Goal: Transaction & Acquisition: Purchase product/service

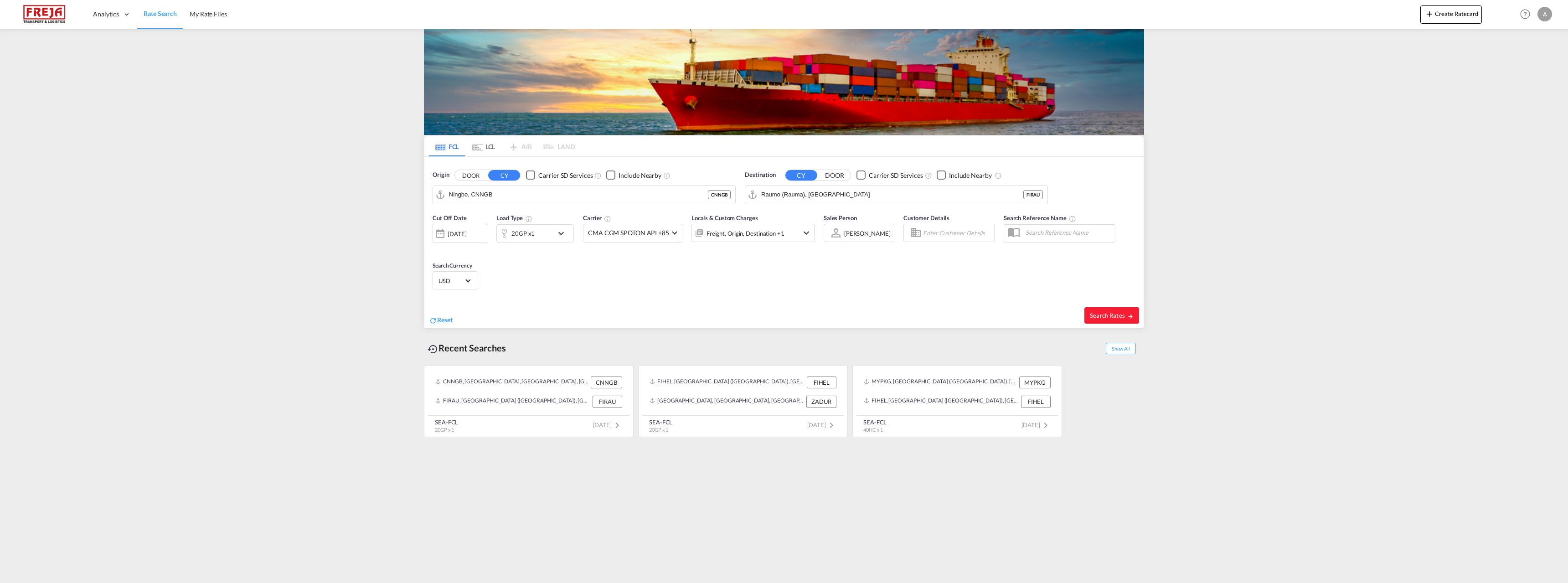
click at [491, 148] on md-tab-item "LCL" at bounding box center [483, 146] width 36 height 21
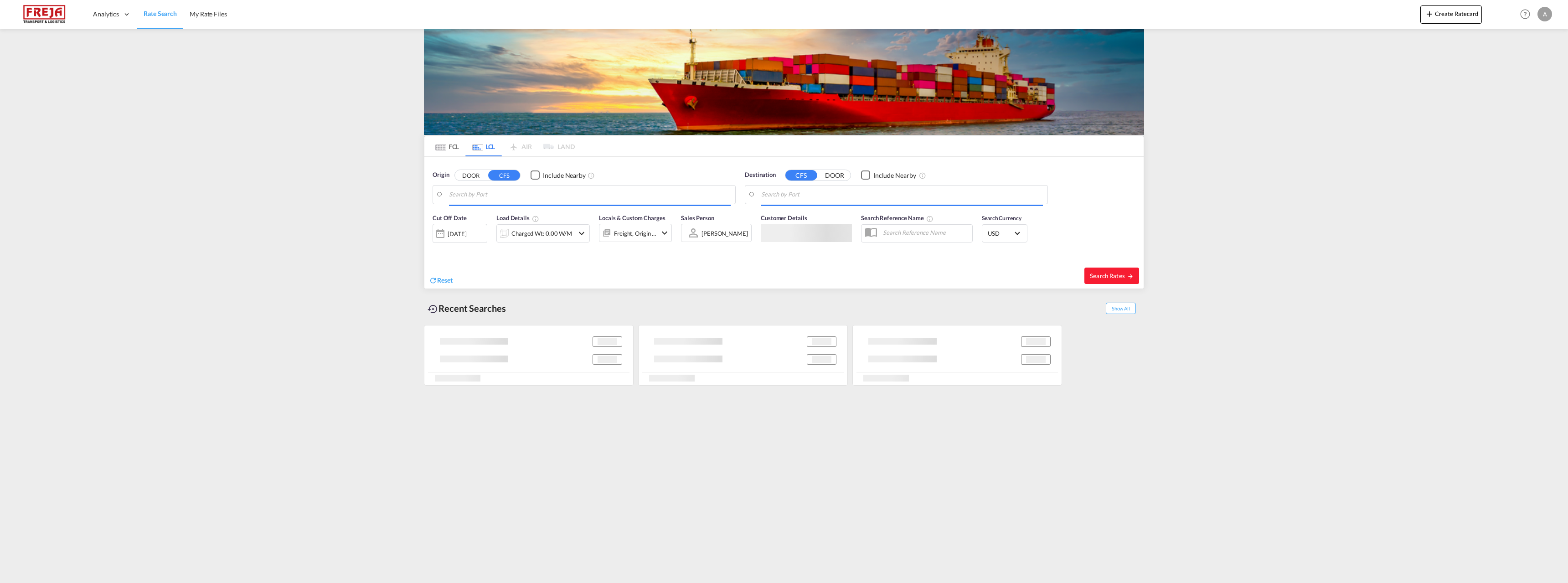
click at [482, 192] on input "Search by Port" at bounding box center [590, 194] width 282 height 14
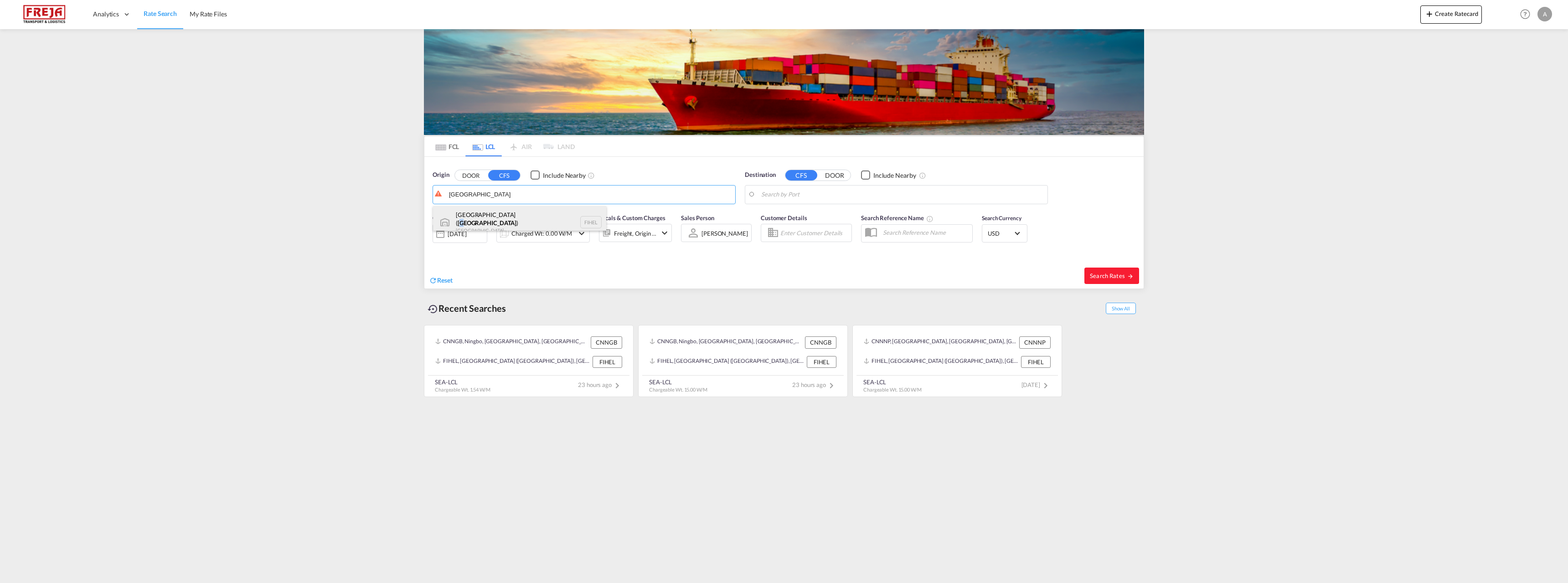
click at [494, 217] on div "[GEOGRAPHIC_DATA] ( [GEOGRAPHIC_DATA] ) [GEOGRAPHIC_DATA] FIHEL" at bounding box center [520, 222] width 173 height 33
type input "[GEOGRAPHIC_DATA] ([GEOGRAPHIC_DATA]), [GEOGRAPHIC_DATA]"
click at [782, 197] on body "Analytics Reports Dashboard Rate Search My Rate Files Analytics" at bounding box center [784, 291] width 1568 height 583
click at [788, 214] on div "Chattogram Bangladesh BDCGP" at bounding box center [832, 219] width 173 height 27
type input "Chattogram, BDCGP"
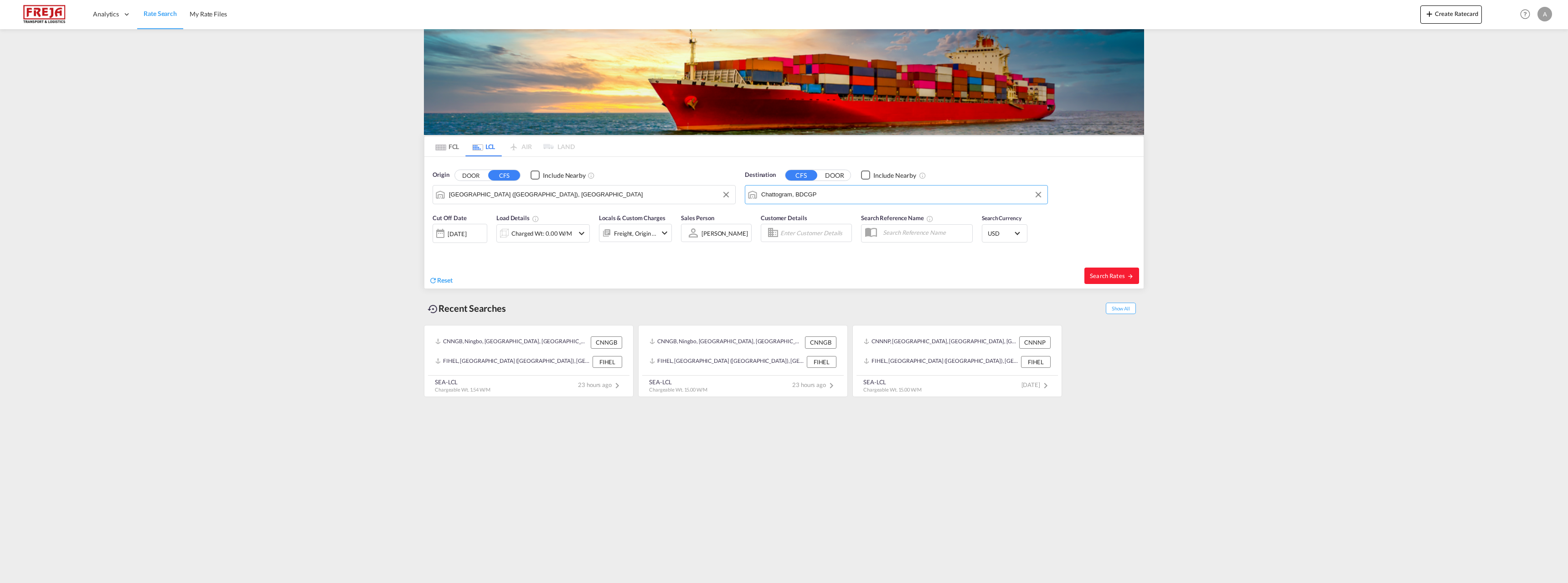
click at [480, 239] on div "[DATE]" at bounding box center [460, 233] width 55 height 20
click at [478, 232] on div at bounding box center [784, 291] width 1568 height 583
click at [1117, 281] on button "Search Rates" at bounding box center [1112, 276] width 55 height 17
click at [541, 240] on div "Charged Wt: 0.00 W/M" at bounding box center [543, 233] width 61 height 13
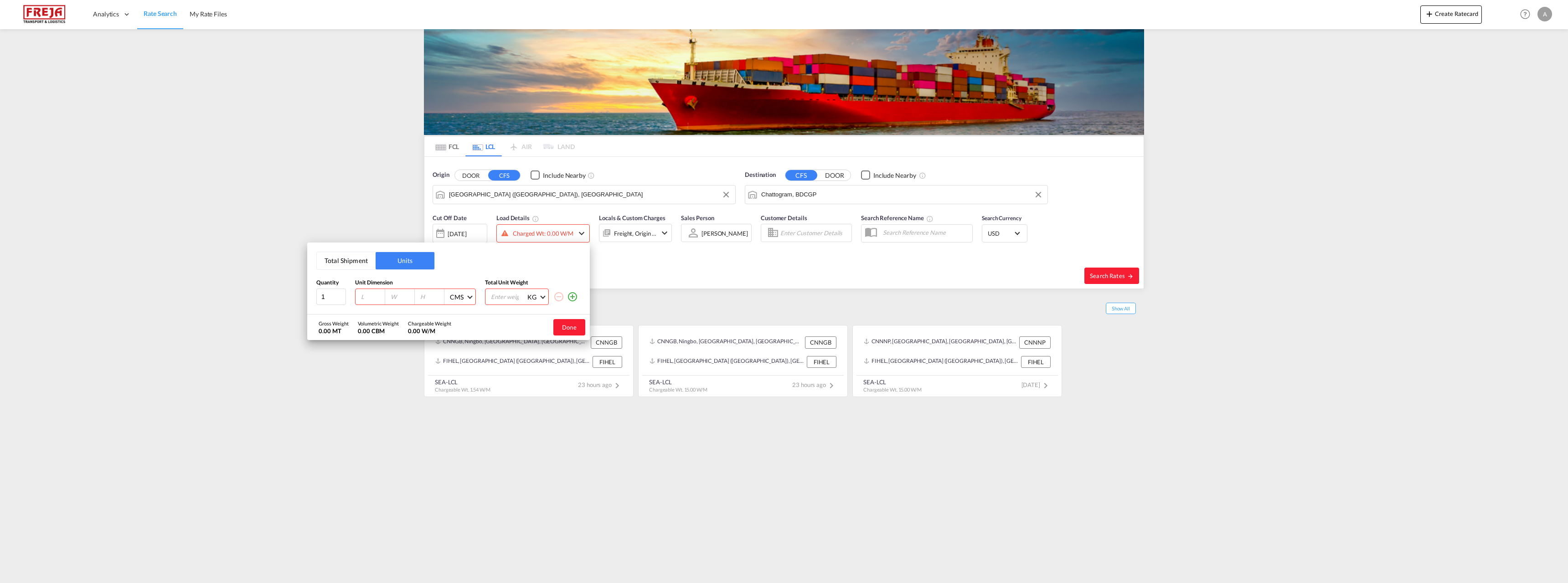
click at [571, 235] on div "Total Shipment Units Quantity Unit Dimension Total Unit Weight 1 CMS CMS Inches…" at bounding box center [784, 291] width 1568 height 583
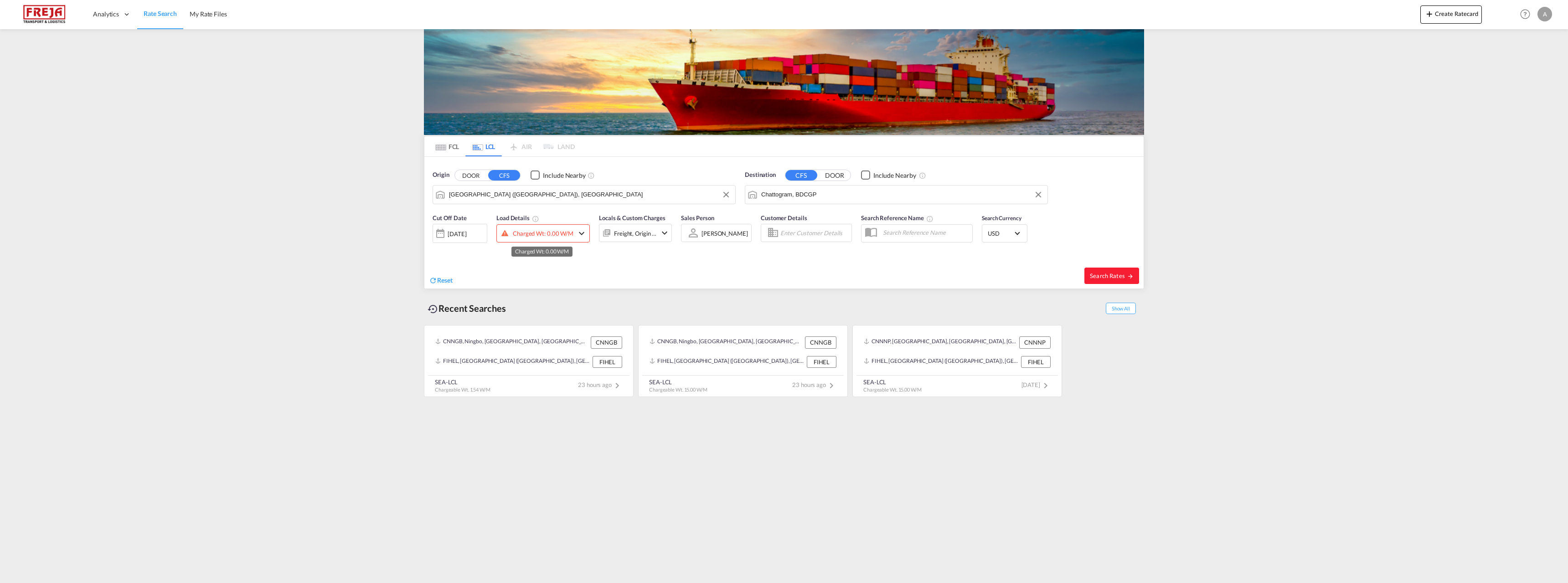
click at [571, 235] on div "Charged Wt: 0.00 W/M" at bounding box center [543, 233] width 61 height 13
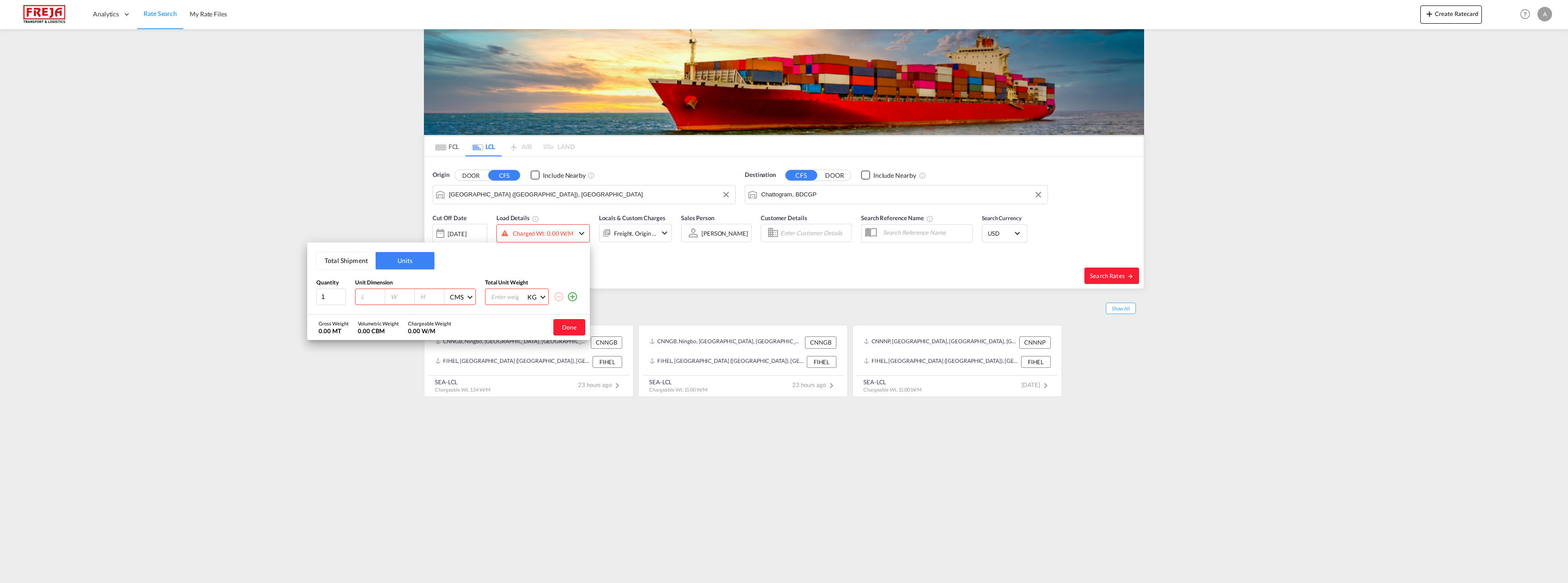
click at [653, 288] on div "Total Shipment Units Quantity Unit Dimension Total Unit Weight 1 CMS CMS Inches…" at bounding box center [784, 291] width 1568 height 583
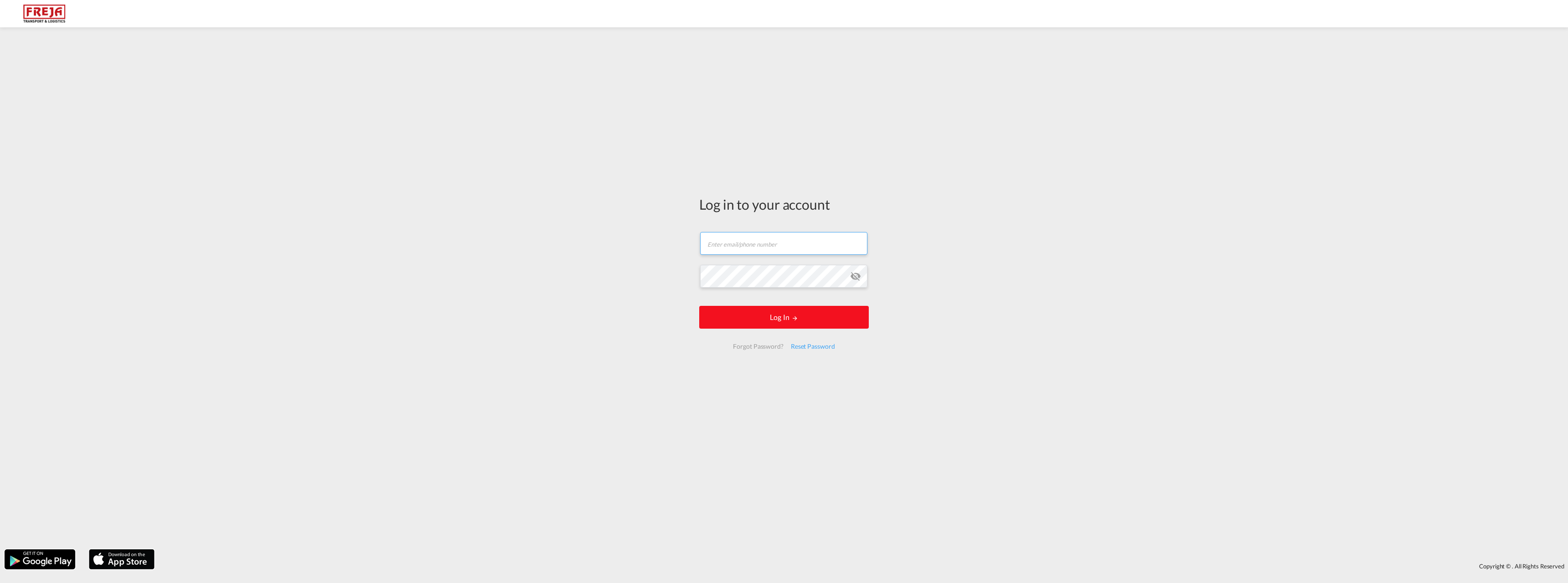
type input "[PERSON_NAME][EMAIL_ADDRESS][DOMAIN_NAME]"
click at [765, 324] on button "Log In" at bounding box center [784, 317] width 170 height 22
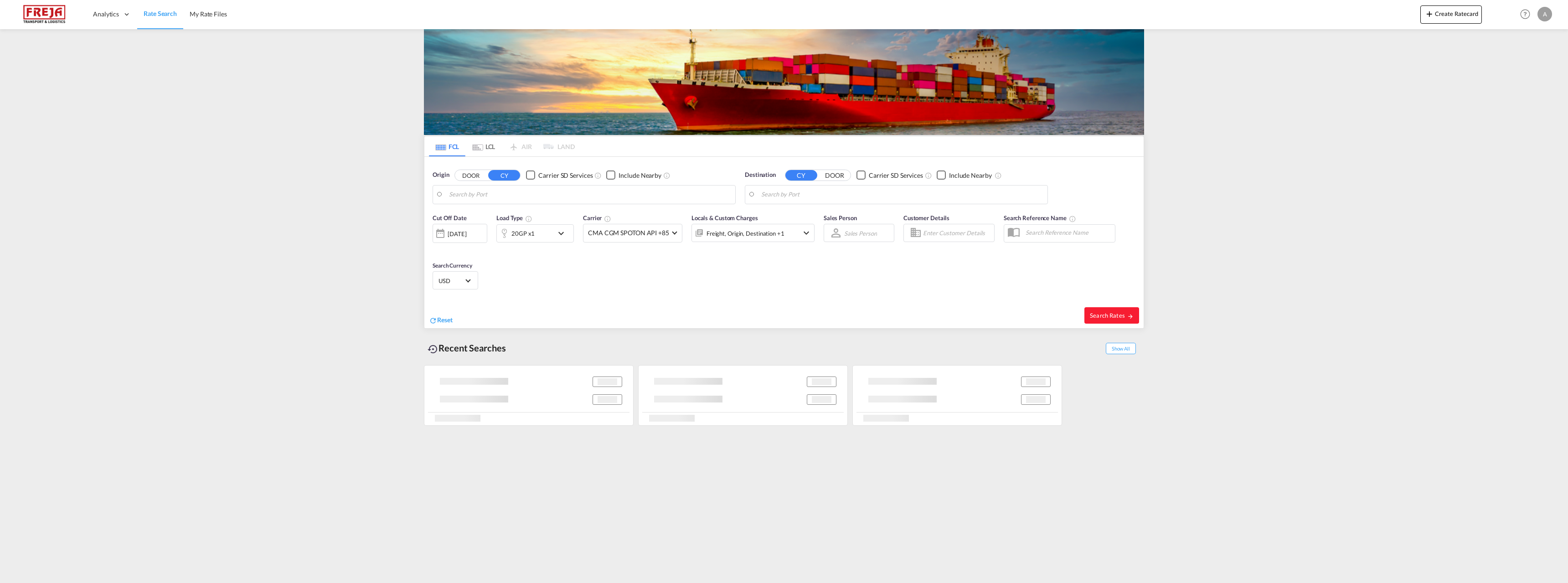
type input "Ningbo, CNNGB"
type input "Raumo (Rauma), [GEOGRAPHIC_DATA]"
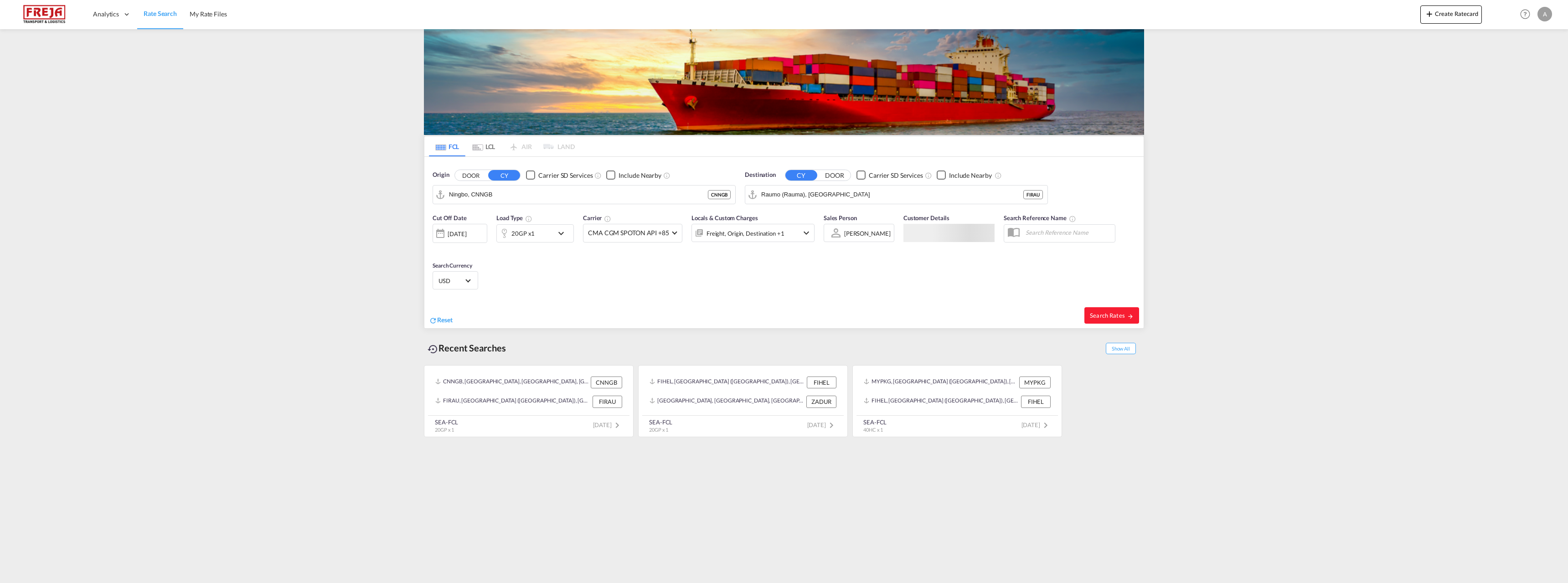
click at [491, 148] on md-tab-item "LCL" at bounding box center [483, 146] width 36 height 21
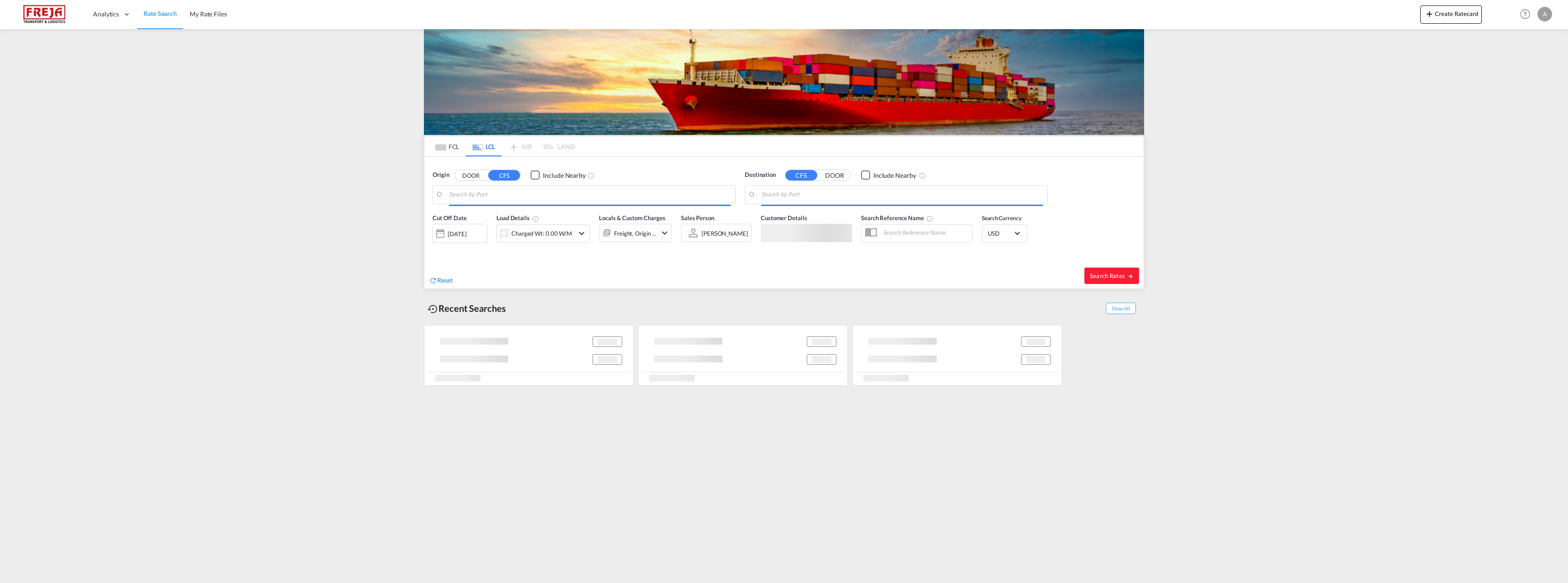
type input "Ningbo, ZJ, CNNGB"
type input "[GEOGRAPHIC_DATA] ([GEOGRAPHIC_DATA]), [GEOGRAPHIC_DATA]"
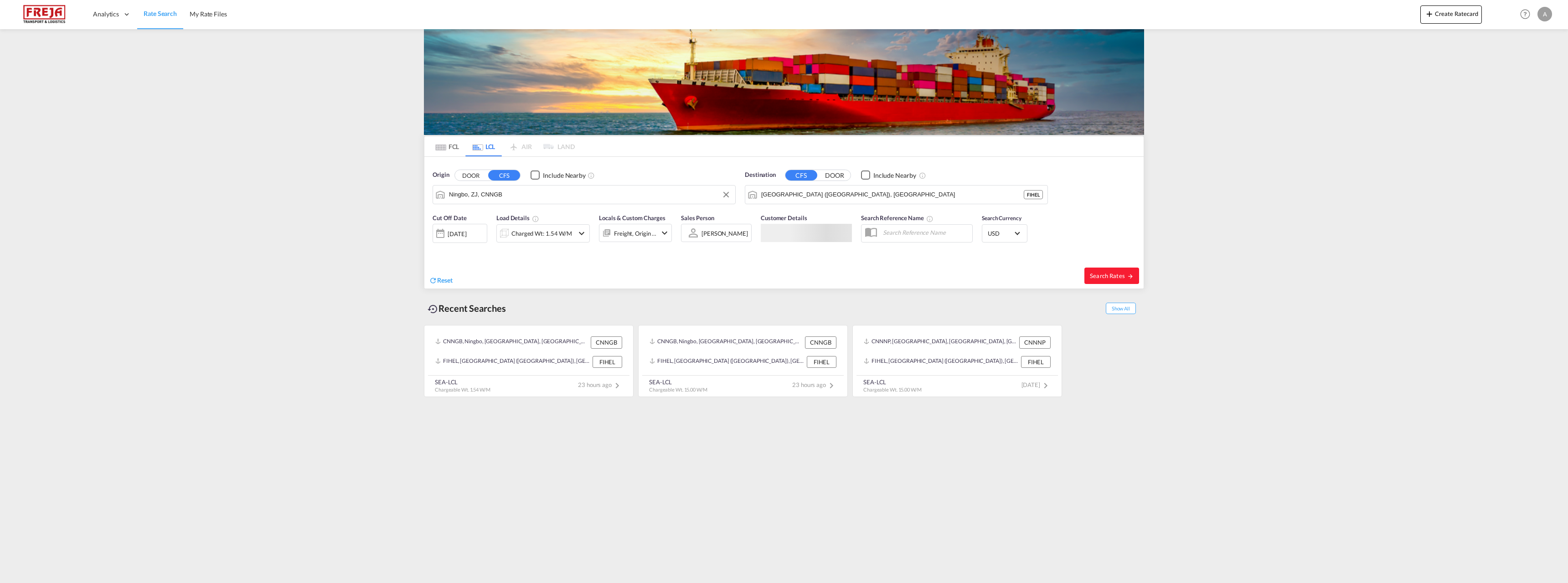
click at [474, 194] on input "Ningbo, ZJ, CNNGB" at bounding box center [590, 194] width 282 height 14
click at [493, 212] on div "[GEOGRAPHIC_DATA] ( [GEOGRAPHIC_DATA] ) [GEOGRAPHIC_DATA] FIHEL" at bounding box center [520, 222] width 173 height 33
type input "[GEOGRAPHIC_DATA] ([GEOGRAPHIC_DATA]), [GEOGRAPHIC_DATA]"
click at [775, 194] on input "[GEOGRAPHIC_DATA] ([GEOGRAPHIC_DATA]), [GEOGRAPHIC_DATA]" at bounding box center [902, 194] width 282 height 14
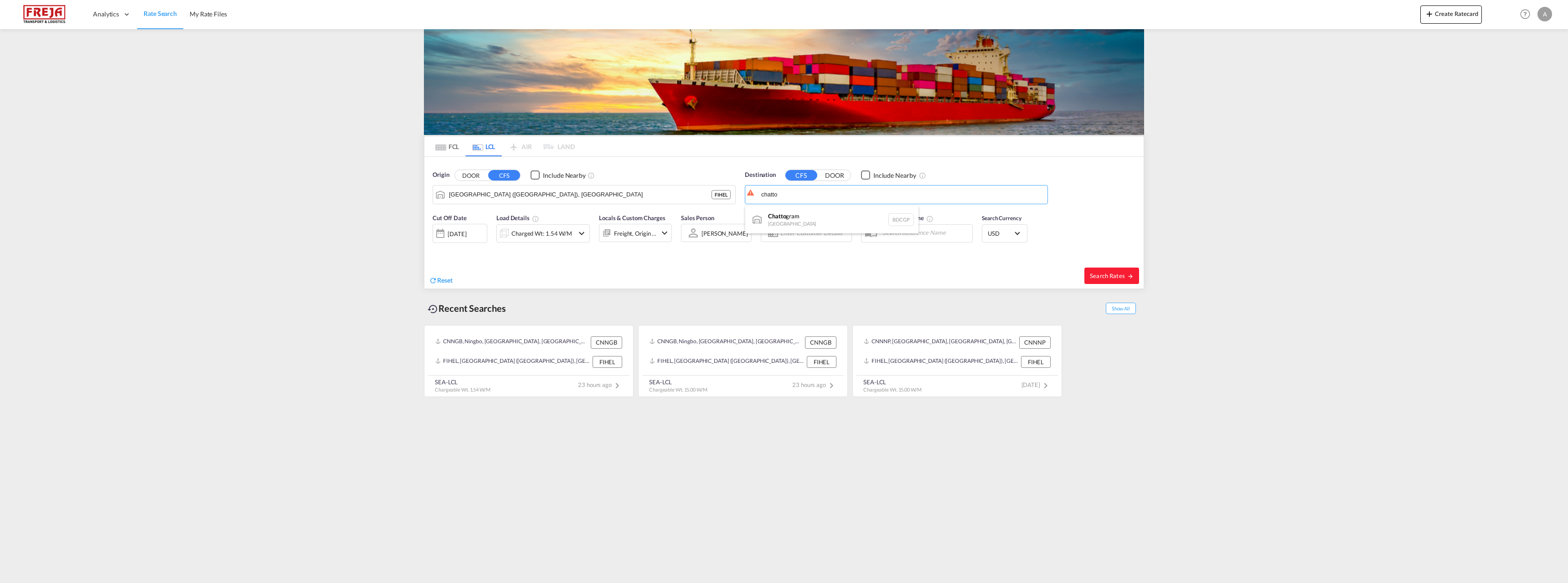
click at [794, 212] on div "Chatto gram [GEOGRAPHIC_DATA] BDCGP" at bounding box center [832, 219] width 173 height 27
type input "Chattogram, BDCGP"
click at [571, 232] on div "Charged Wt: 1.54 W/M" at bounding box center [535, 233] width 77 height 19
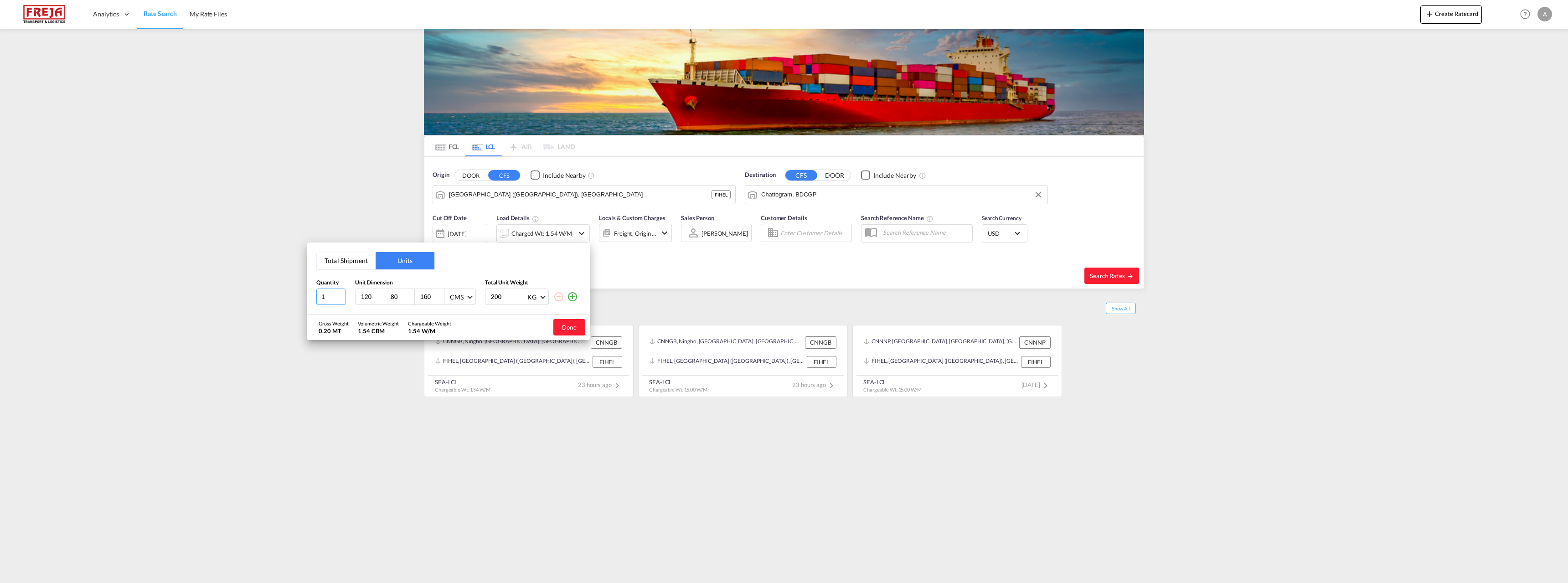
click at [337, 298] on input "1" at bounding box center [331, 297] width 30 height 17
click at [344, 293] on input "1" at bounding box center [331, 297] width 30 height 17
type input "2"
click at [341, 294] on input "2" at bounding box center [331, 297] width 30 height 17
click at [566, 326] on button "Done" at bounding box center [569, 327] width 32 height 17
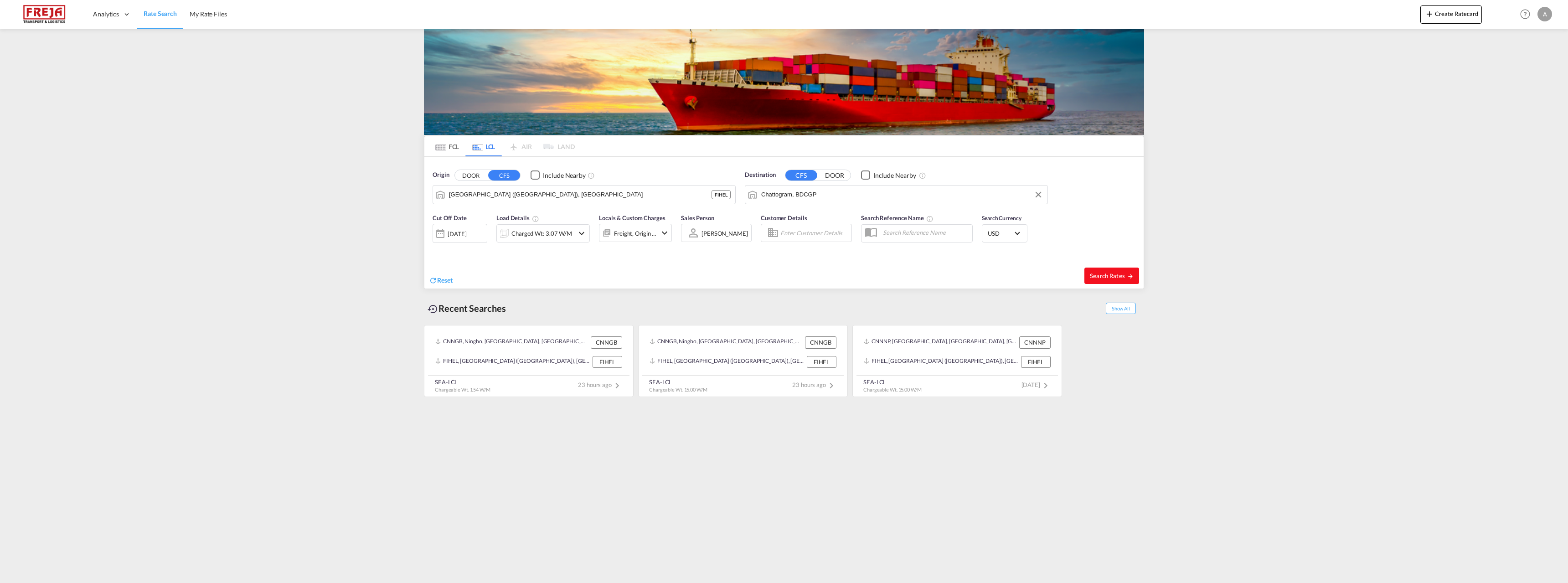
click at [1118, 273] on span "Search Rates" at bounding box center [1112, 276] width 44 height 7
type input "FIHEL to BDCGP / [DATE]"
